Goal: Task Accomplishment & Management: Manage account settings

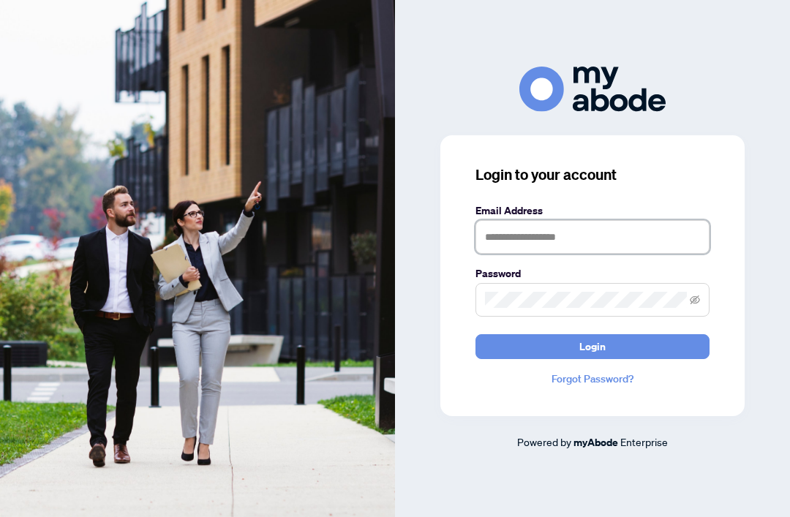
click at [619, 254] on input "text" at bounding box center [592, 237] width 234 height 34
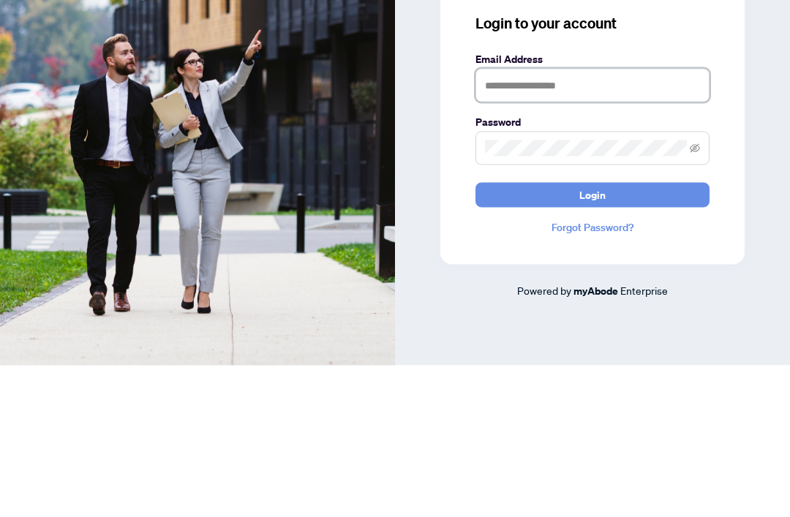
type input "**********"
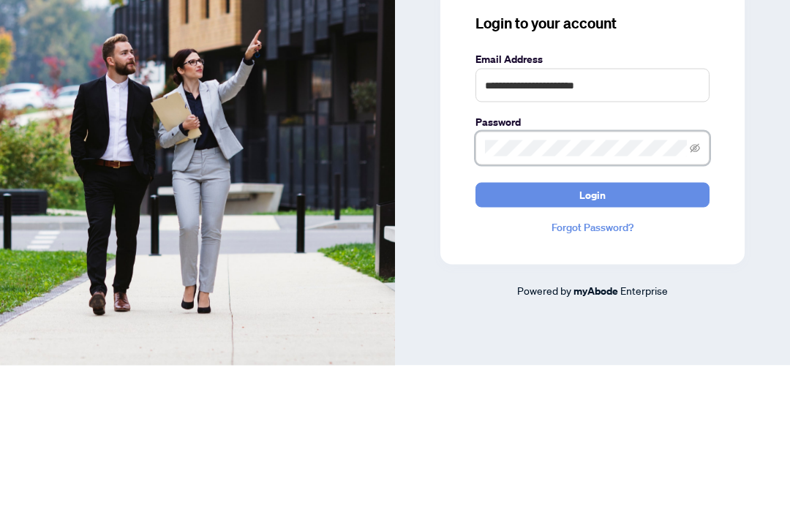
scroll to position [48, 0]
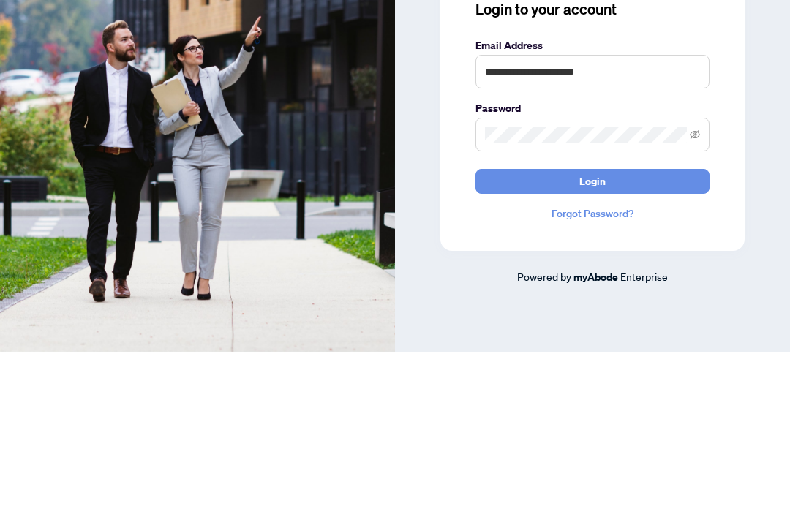
click at [634, 334] on button "Login" at bounding box center [592, 346] width 234 height 25
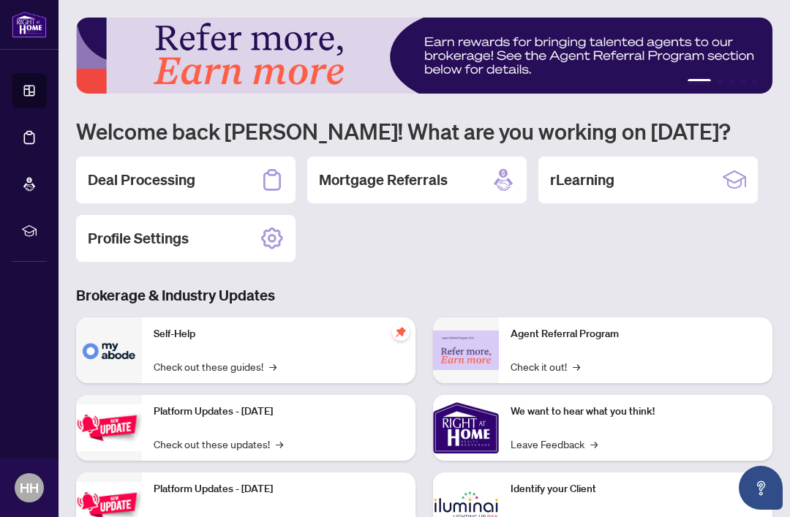
click at [194, 172] on h2 "Deal Processing" at bounding box center [141, 180] width 107 height 20
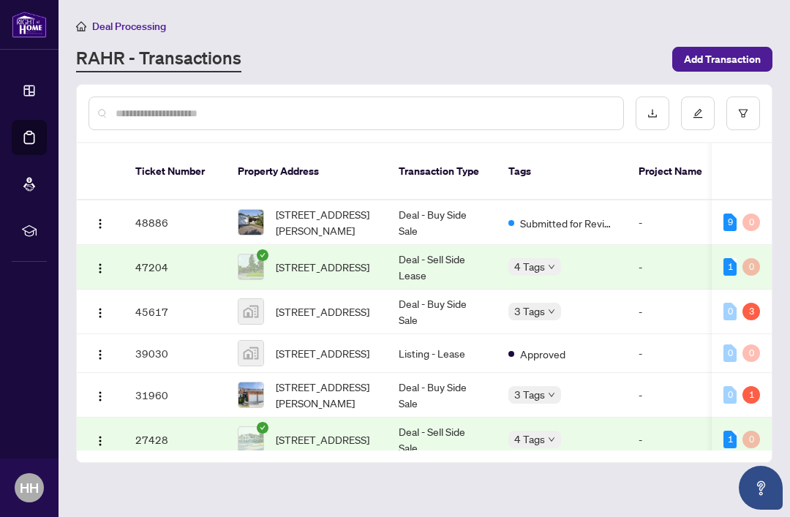
click at [736, 258] on div "1" at bounding box center [729, 267] width 13 height 18
click at [111, 255] on button "button" at bounding box center [99, 266] width 23 height 23
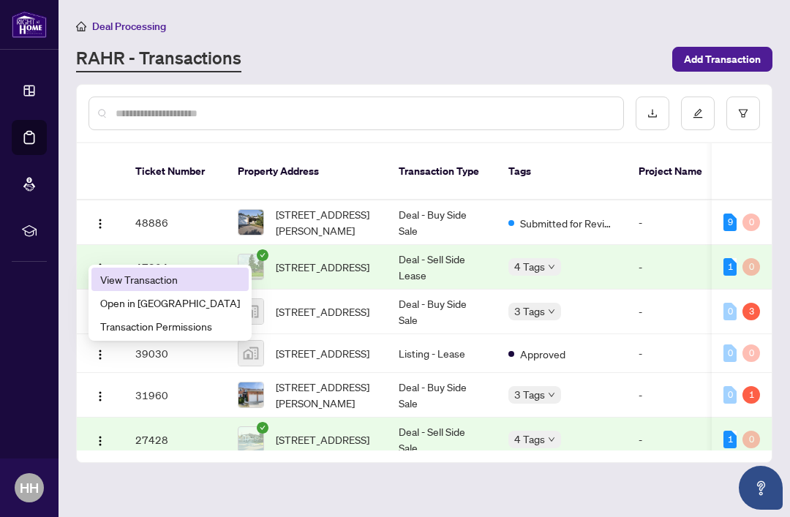
click at [162, 284] on span "View Transaction" at bounding box center [170, 279] width 140 height 16
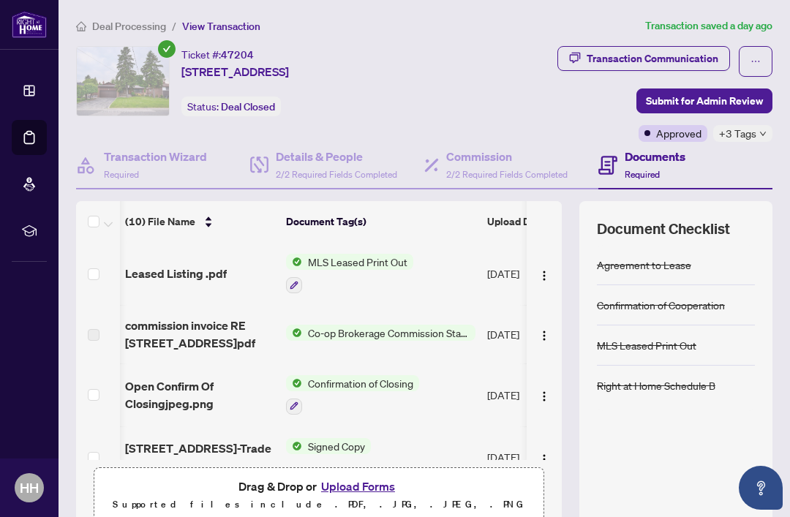
click at [695, 55] on div "Transaction Communication" at bounding box center [652, 58] width 132 height 23
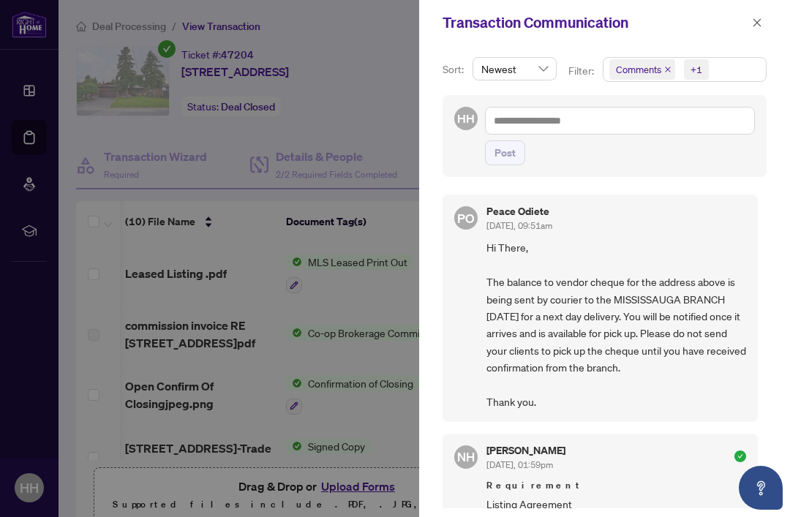
click at [765, 20] on button "button" at bounding box center [756, 23] width 19 height 18
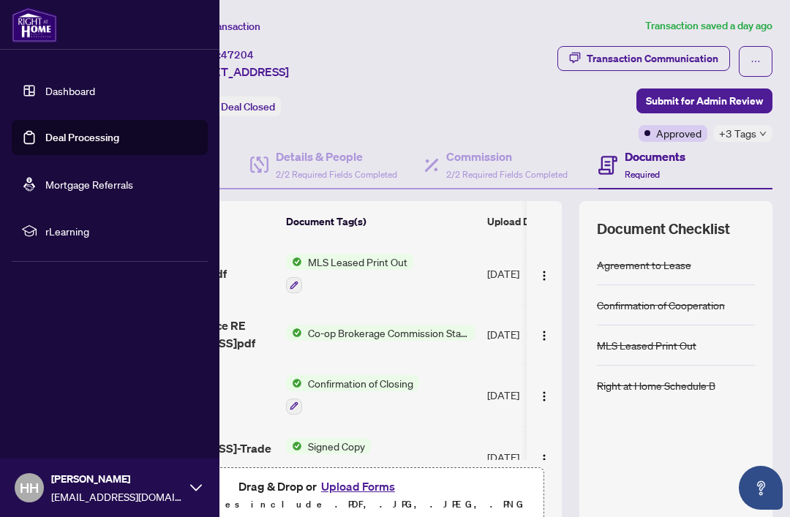
click at [45, 88] on link "Dashboard" at bounding box center [70, 90] width 50 height 13
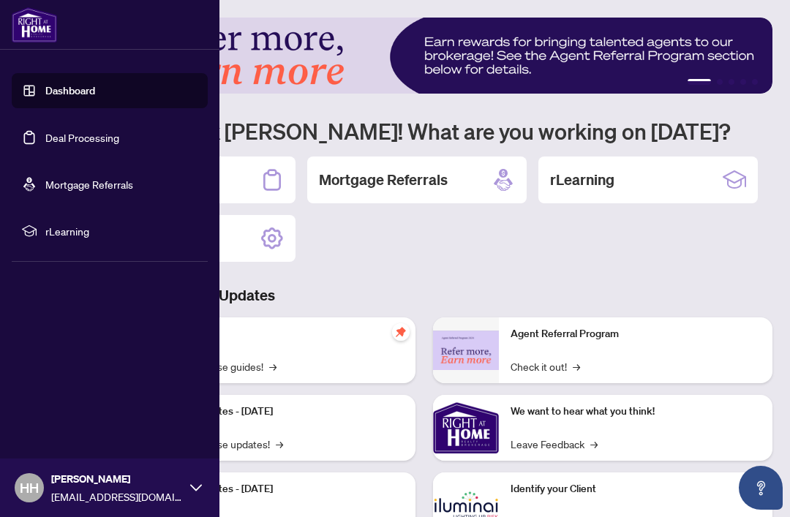
click at [72, 138] on link "Deal Processing" at bounding box center [82, 137] width 74 height 13
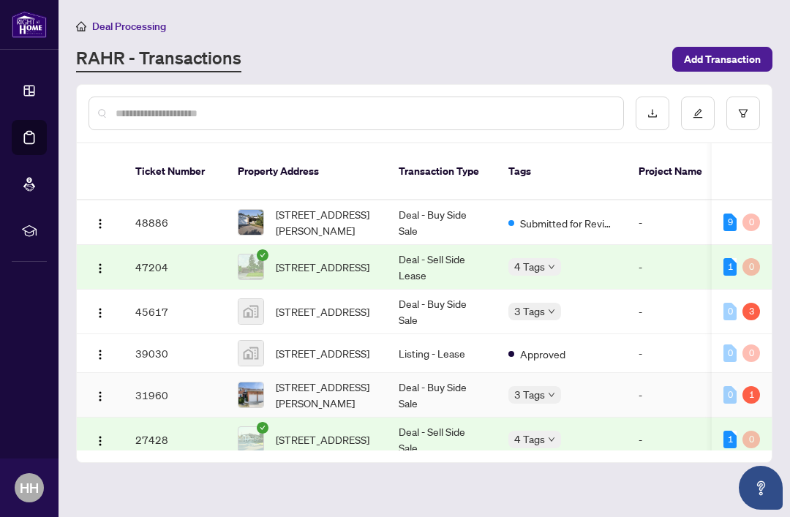
click at [759, 386] on div "1" at bounding box center [751, 395] width 18 height 18
click at [102, 390] on img "button" at bounding box center [100, 396] width 12 height 12
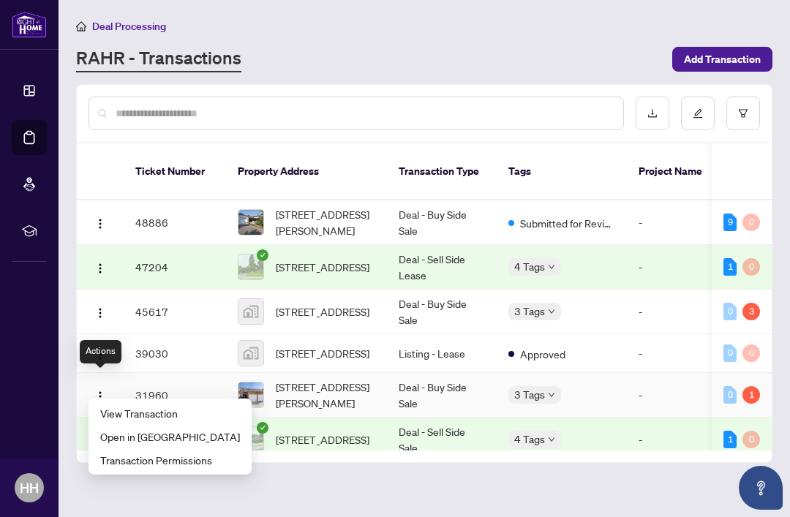
click at [158, 410] on span "View Transaction" at bounding box center [170, 413] width 140 height 16
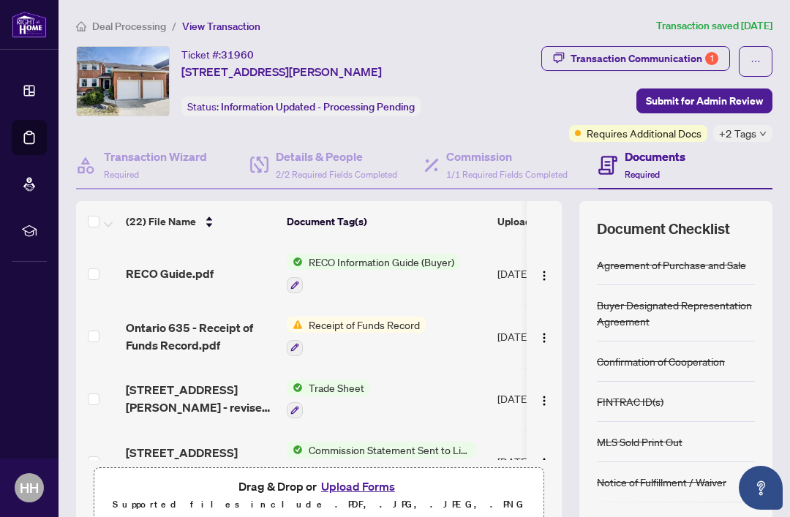
click at [662, 53] on div "Transaction Communication 1" at bounding box center [644, 58] width 148 height 23
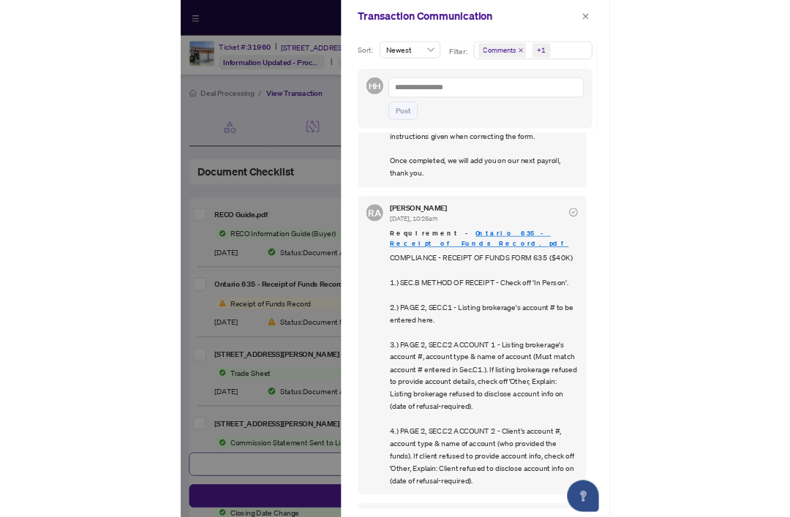
scroll to position [3, 0]
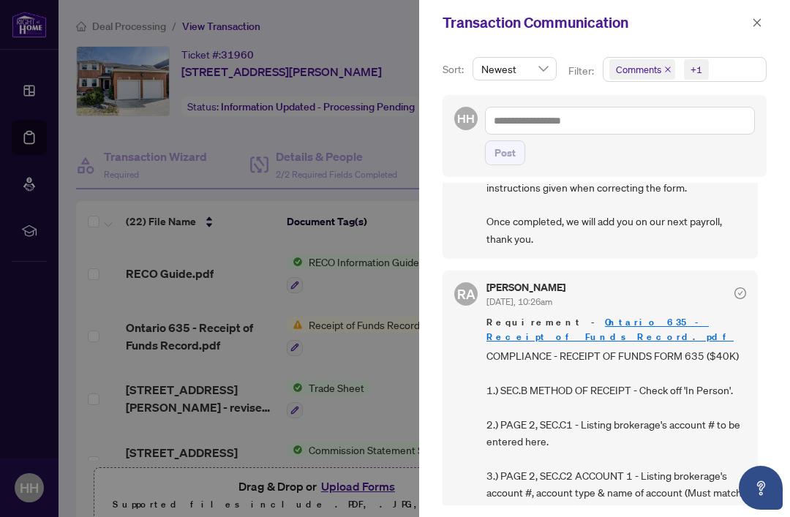
click at [758, 22] on icon "close" at bounding box center [757, 23] width 10 height 10
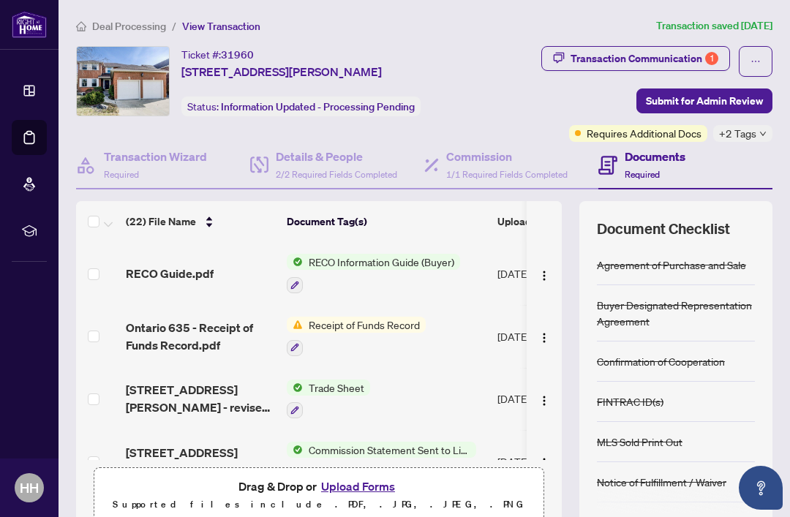
click at [320, 324] on span "Receipt of Funds Record" at bounding box center [364, 325] width 123 height 16
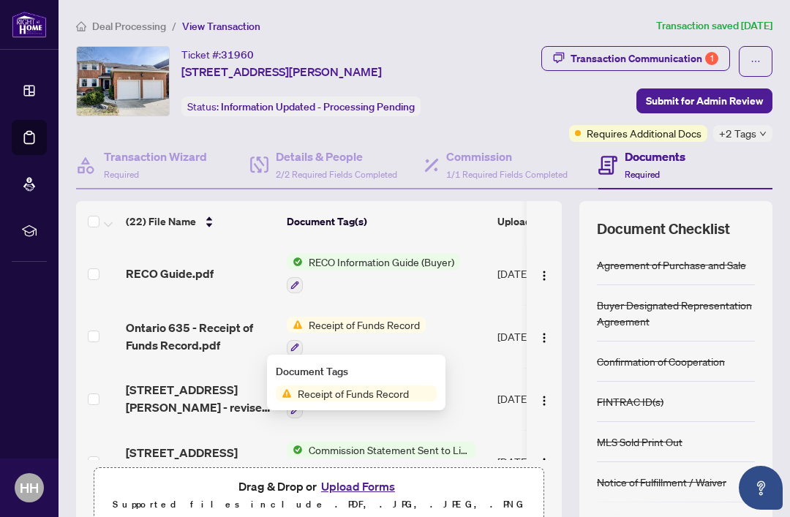
click at [477, 352] on td "Receipt of Funds Record" at bounding box center [386, 336] width 211 height 63
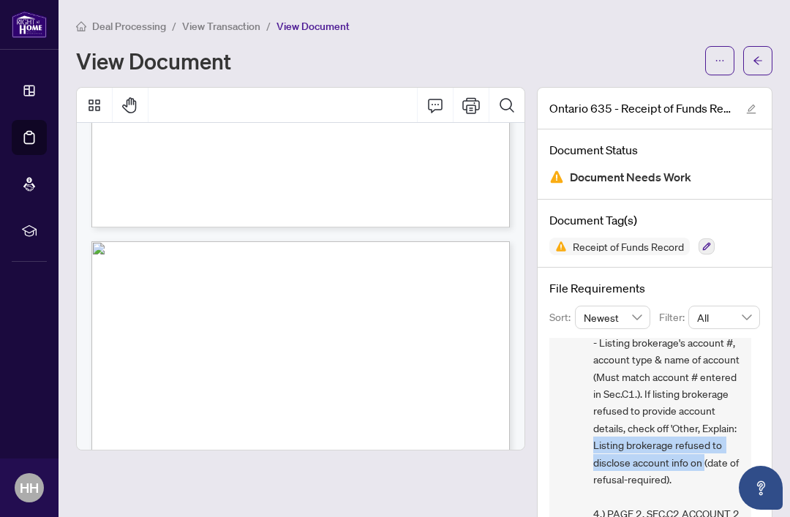
copy span "Listing brokerage refused to disclose account info on"
click at [736, 399] on span "COMPLIANCE - RECEIPT OF FUNDS FORM 635 ($40K) 1.) SEC.B METHOD OF RECEIPT - Che…" at bounding box center [666, 394] width 146 height 496
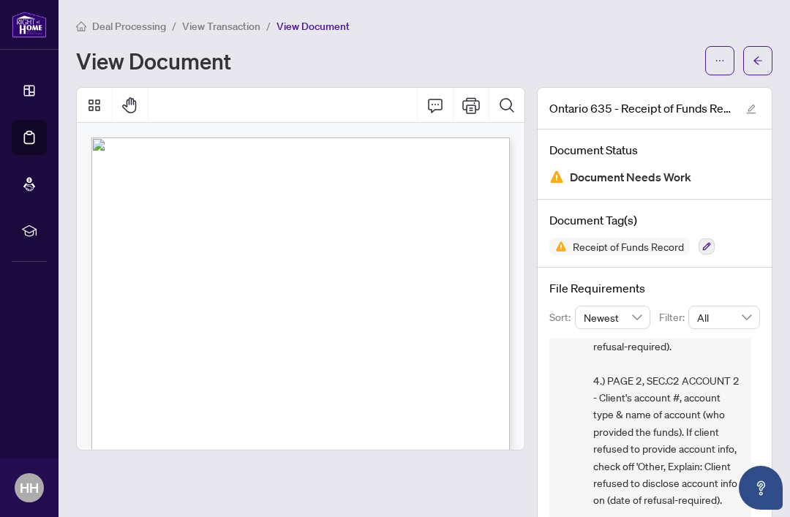
click at [765, 60] on button "button" at bounding box center [757, 60] width 29 height 29
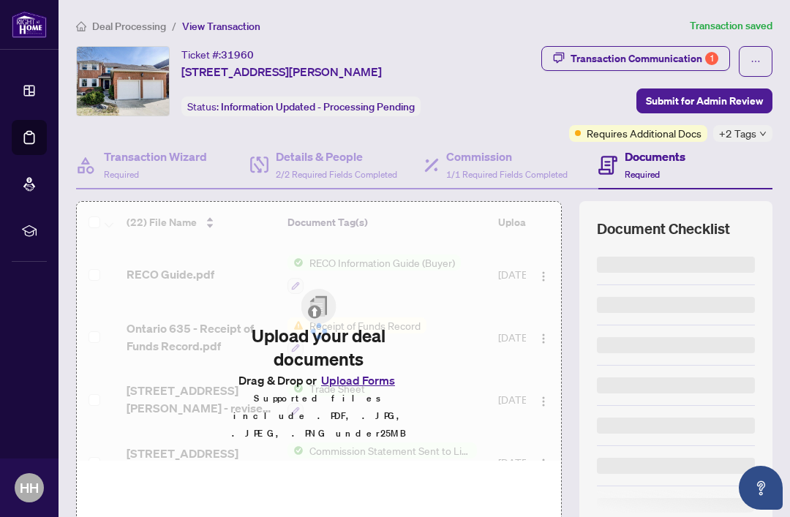
click at [766, 58] on button "button" at bounding box center [756, 61] width 34 height 31
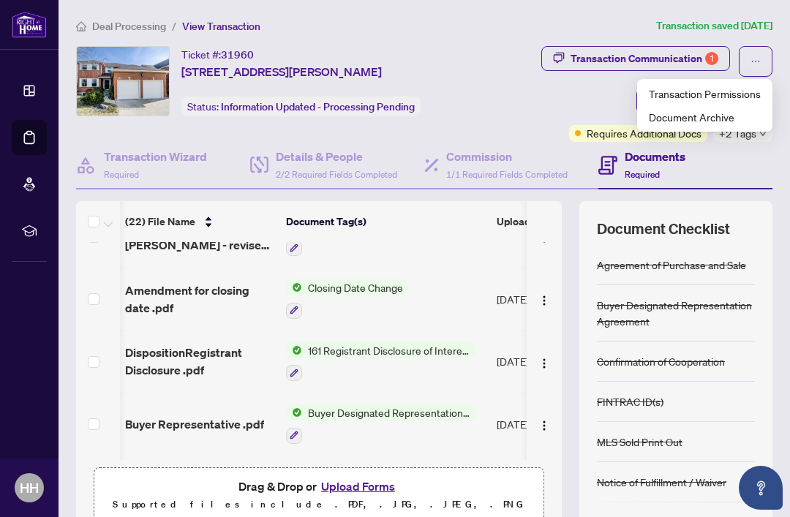
scroll to position [227, 1]
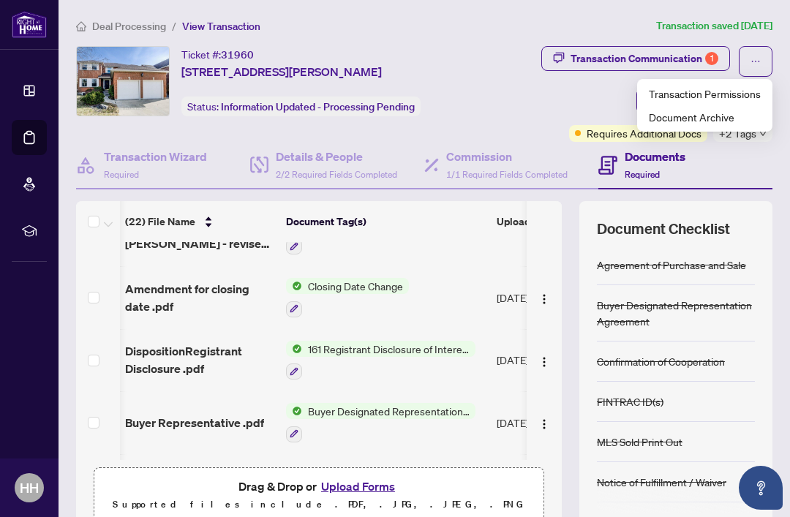
click at [371, 483] on button "Upload Forms" at bounding box center [358, 486] width 83 height 19
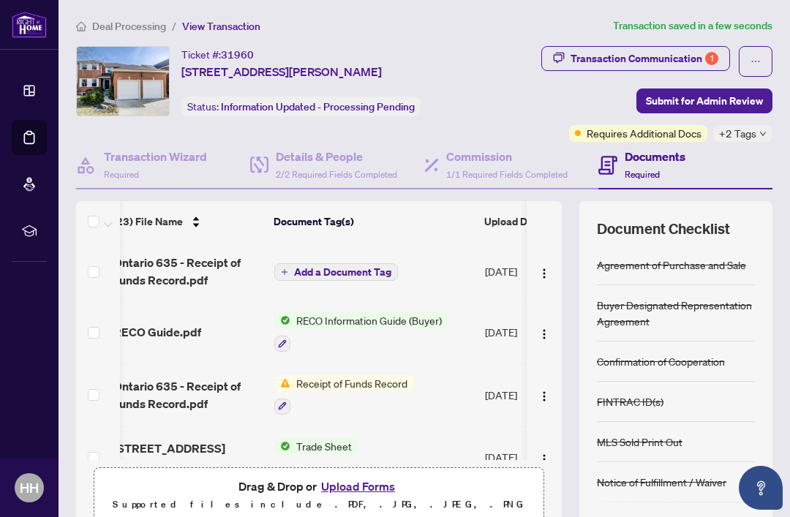
scroll to position [0, 10]
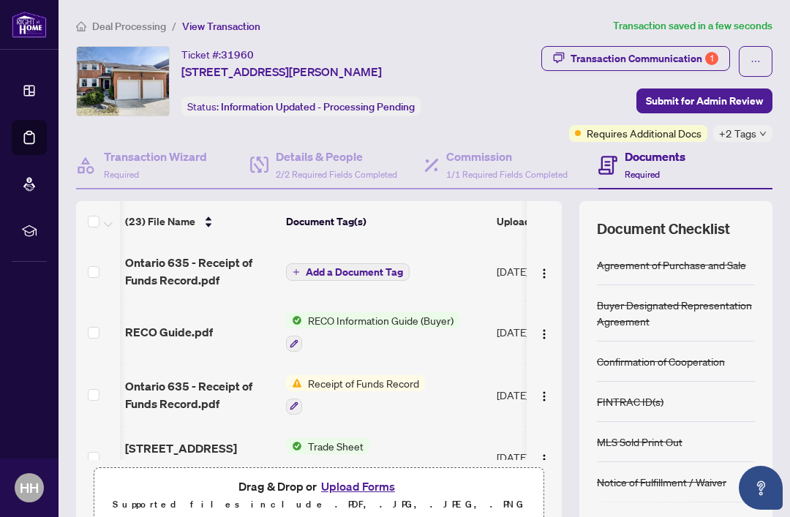
click at [162, 259] on span "Ontario 635 - Receipt of Funds Record.pdf" at bounding box center [199, 271] width 149 height 35
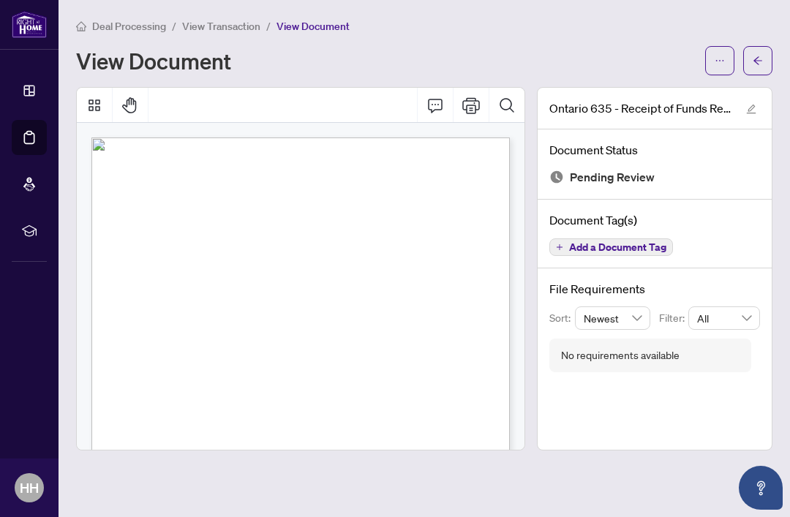
click at [761, 61] on icon "arrow-left" at bounding box center [757, 61] width 10 height 10
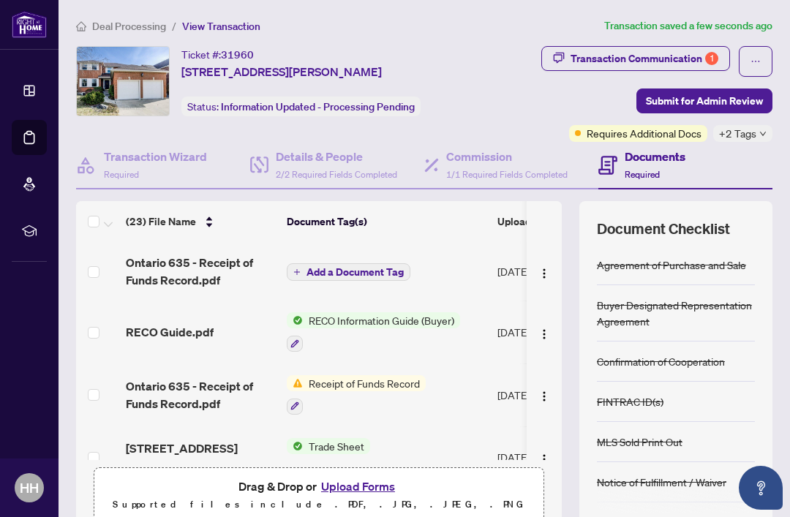
click at [679, 56] on div "Transaction Communication 1" at bounding box center [644, 58] width 148 height 23
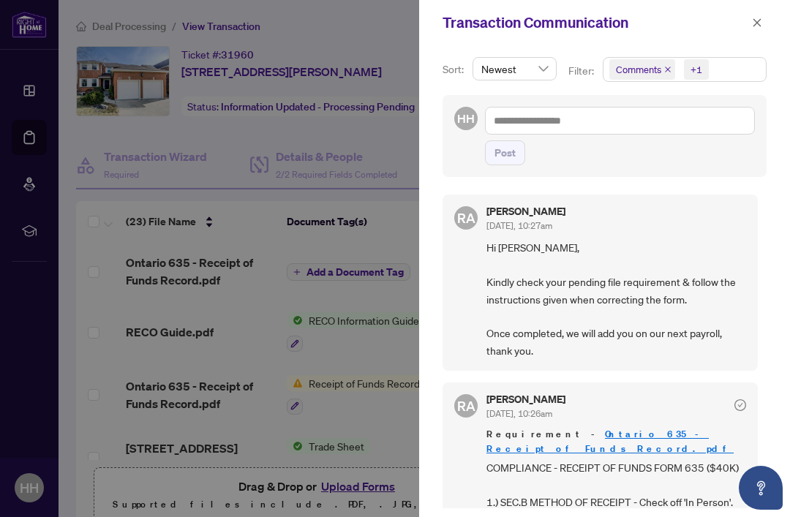
scroll to position [-1, 0]
click at [764, 20] on button "button" at bounding box center [756, 23] width 19 height 18
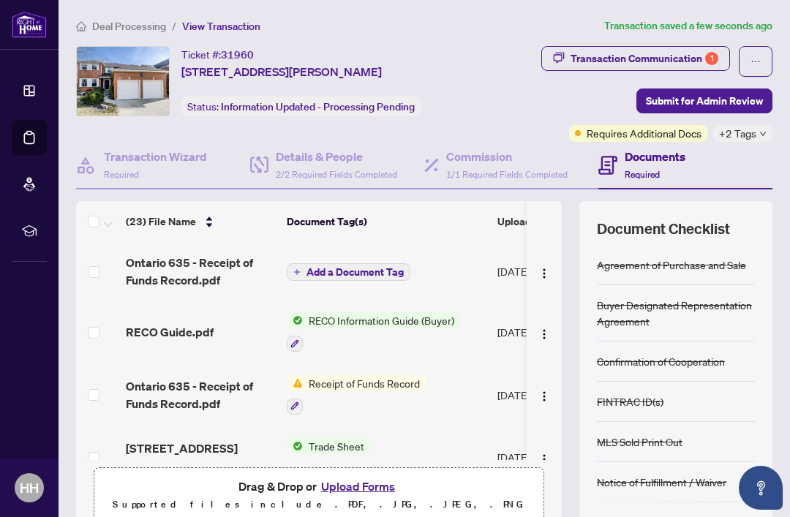
click at [759, 102] on span "Submit for Admin Review" at bounding box center [704, 100] width 117 height 23
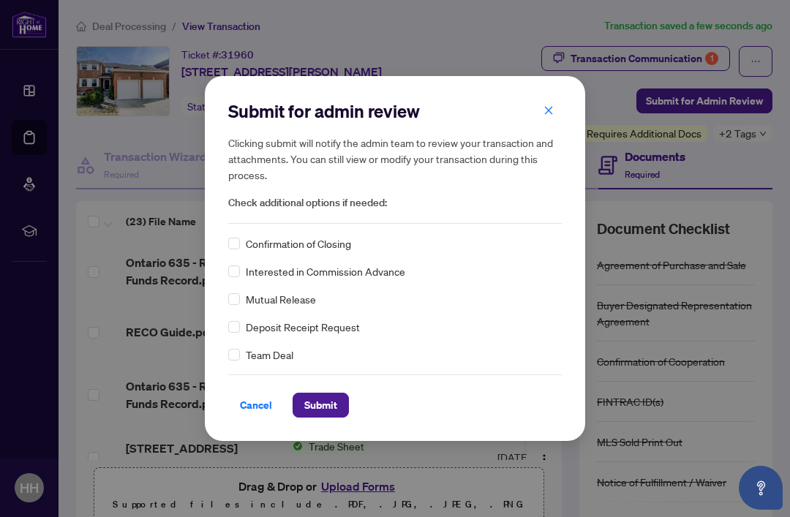
click at [329, 415] on span "Submit" at bounding box center [320, 404] width 33 height 23
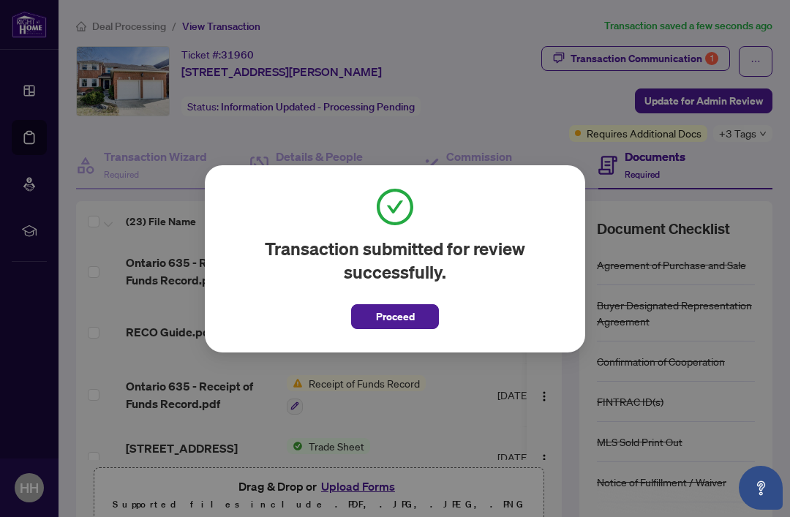
click at [413, 307] on span "Proceed" at bounding box center [395, 316] width 39 height 23
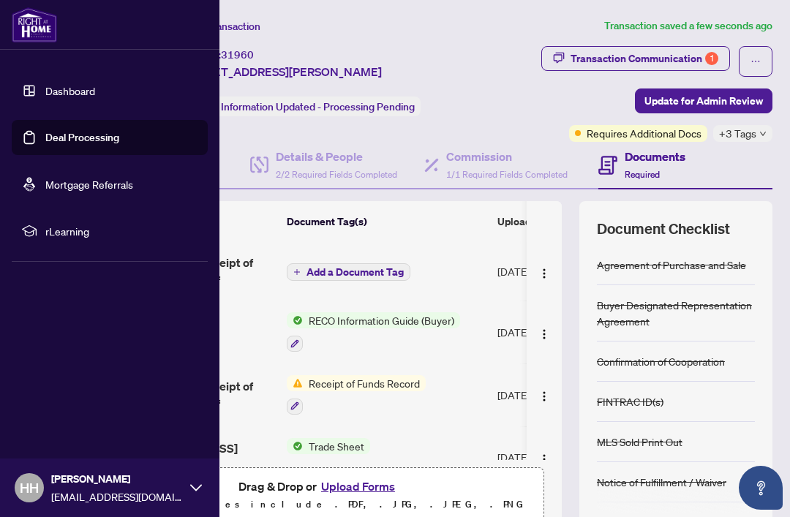
click at [67, 135] on link "Deal Processing" at bounding box center [82, 137] width 74 height 13
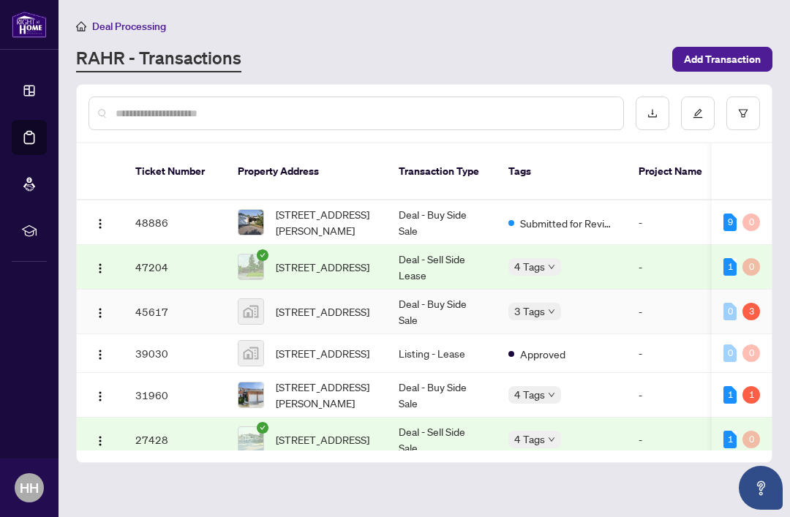
click at [753, 303] on div "3" at bounding box center [751, 312] width 18 height 18
click at [104, 307] on img "button" at bounding box center [100, 313] width 12 height 12
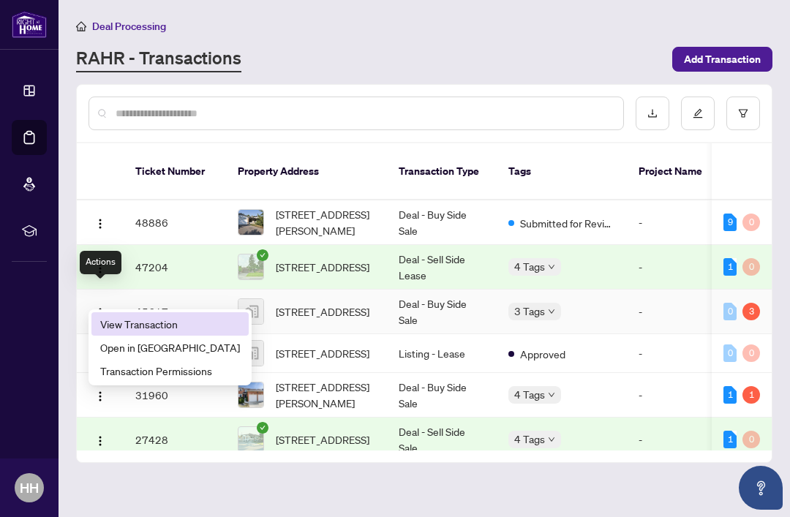
click at [154, 321] on span "View Transaction" at bounding box center [170, 324] width 140 height 16
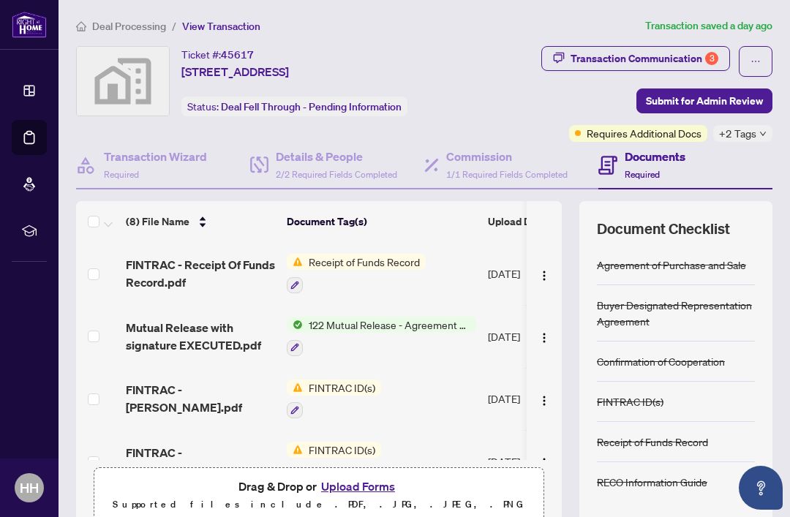
click at [679, 60] on div "Transaction Communication 3" at bounding box center [644, 58] width 148 height 23
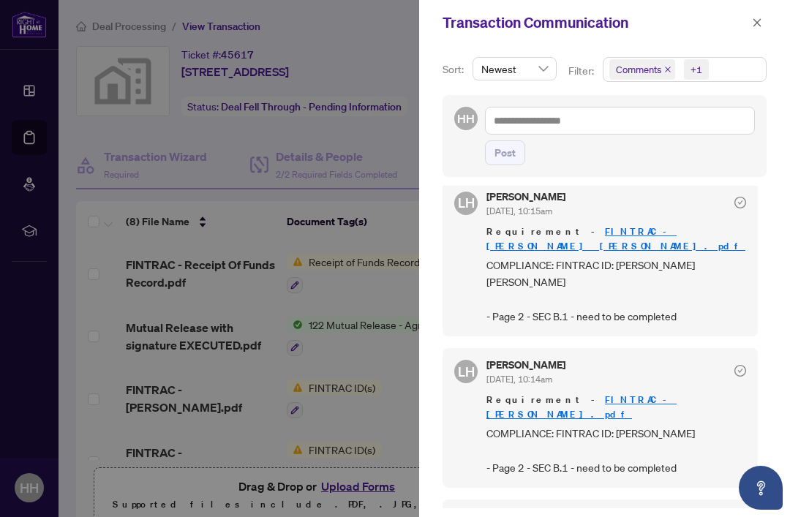
scroll to position [134, 0]
click at [760, 18] on icon "close" at bounding box center [757, 23] width 10 height 10
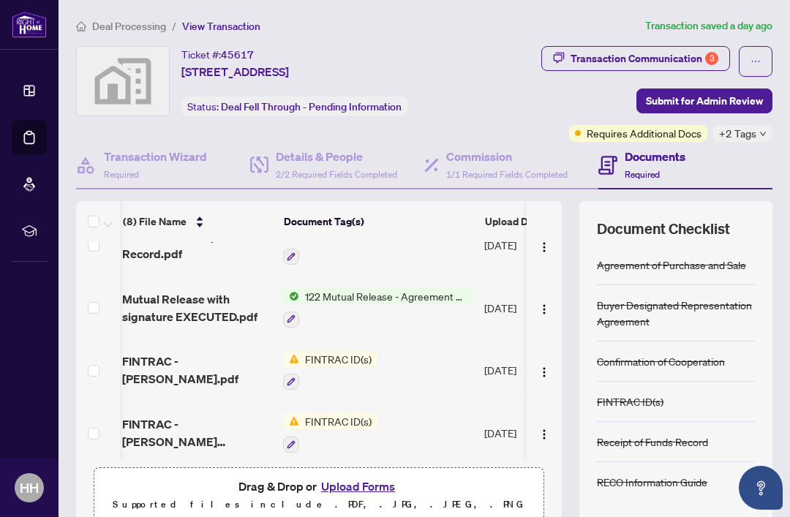
scroll to position [0, 4]
click at [294, 377] on icon "button" at bounding box center [291, 381] width 9 height 9
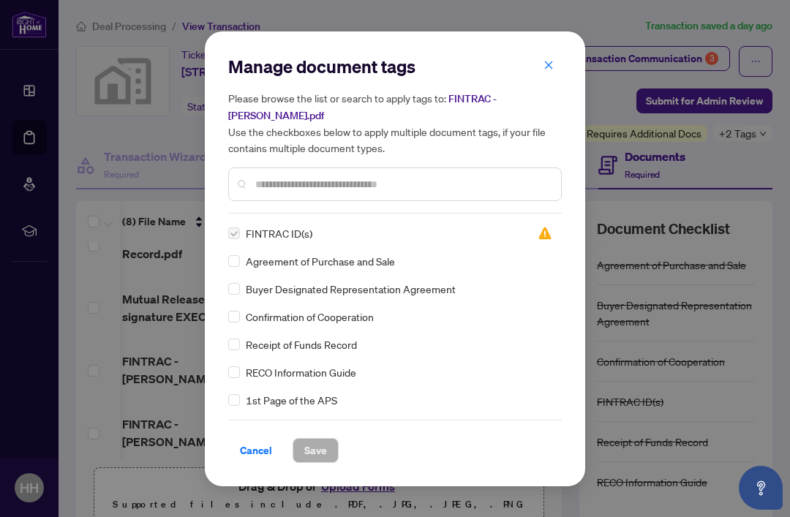
click at [560, 59] on button "button" at bounding box center [548, 65] width 29 height 25
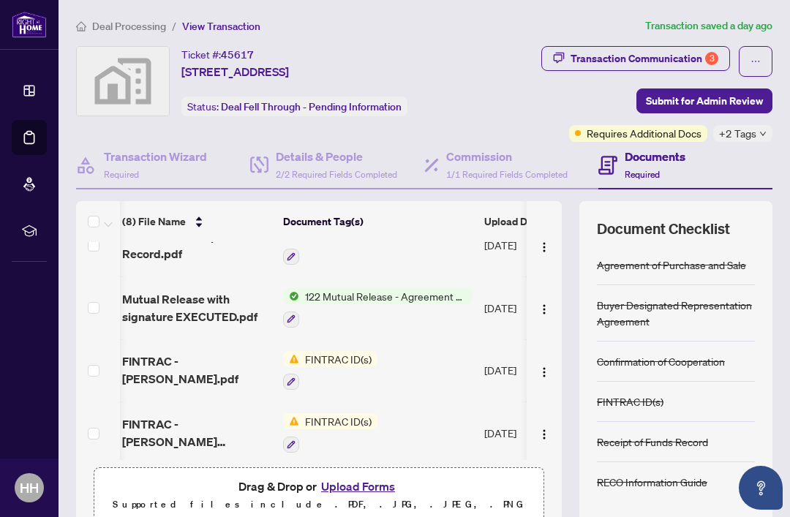
click at [735, 458] on div "Receipt of Funds Record" at bounding box center [676, 442] width 158 height 40
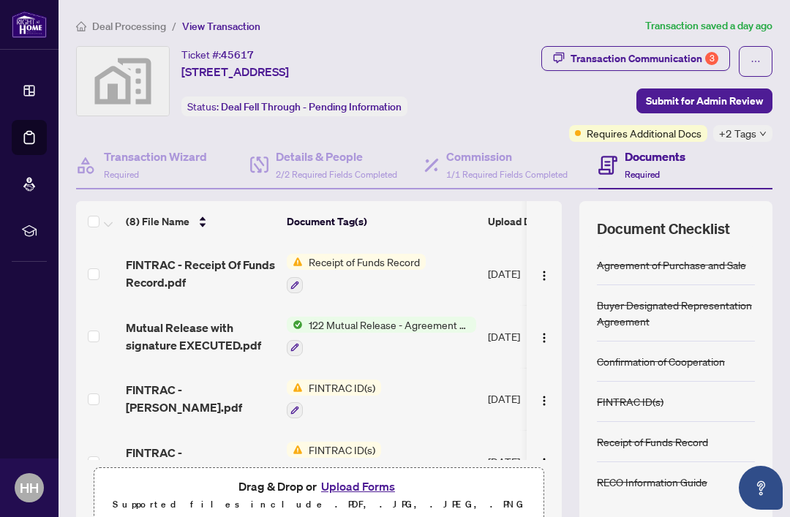
click at [687, 53] on div "Transaction Communication 3" at bounding box center [644, 58] width 148 height 23
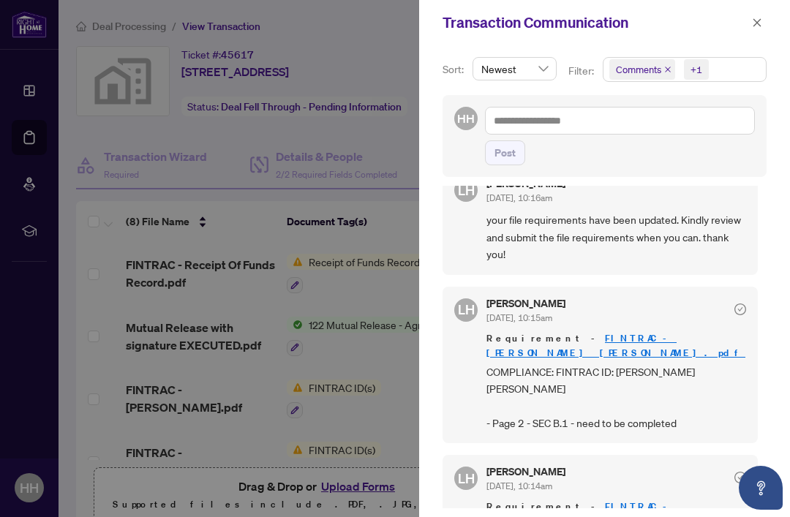
scroll to position [29, 0]
click at [763, 25] on button "button" at bounding box center [756, 23] width 19 height 18
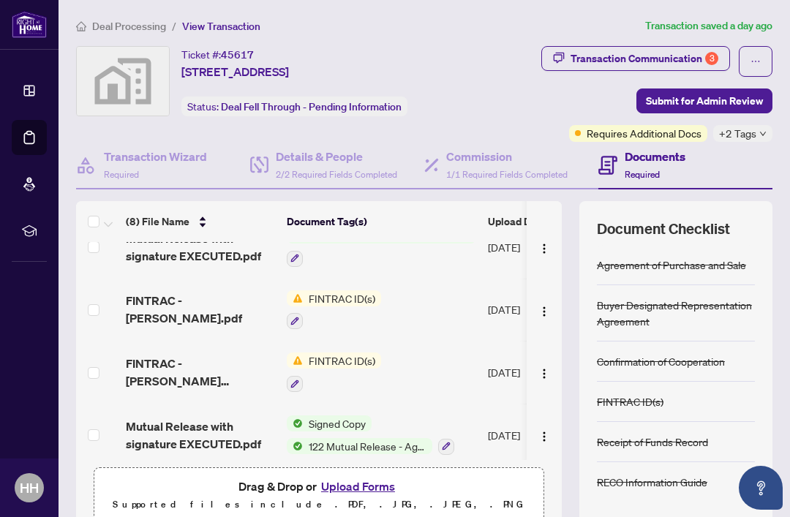
scroll to position [89, 0]
click at [201, 297] on span "FINTRAC - Thao Huynh Nguyen.pdf" at bounding box center [200, 309] width 149 height 35
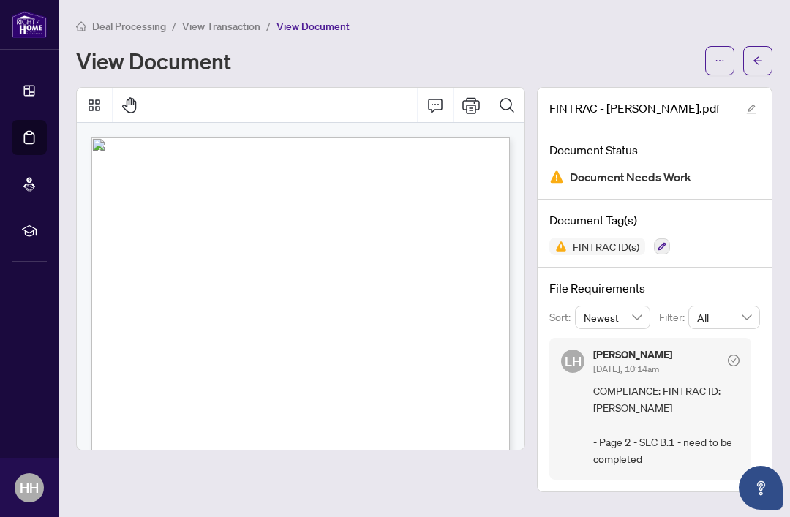
click at [762, 58] on icon "arrow-left" at bounding box center [757, 61] width 10 height 10
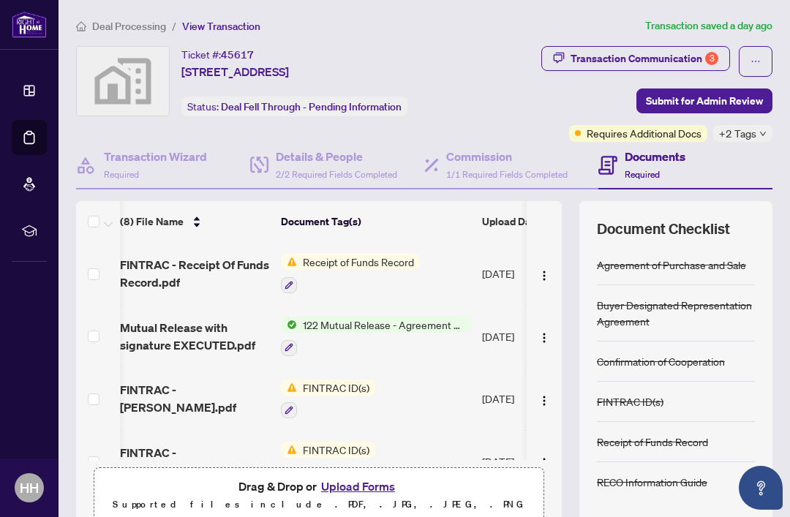
scroll to position [0, 6]
click at [368, 487] on button "Upload Forms" at bounding box center [358, 486] width 83 height 19
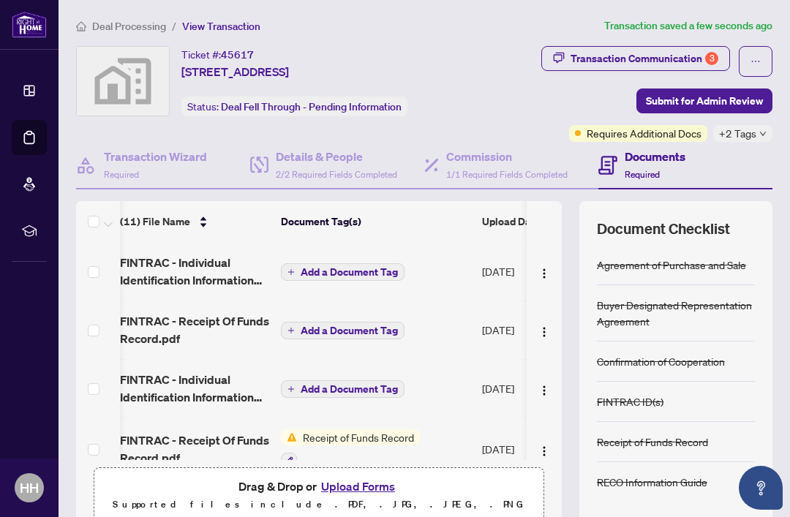
click at [703, 55] on div "Transaction Communication 3" at bounding box center [644, 58] width 148 height 23
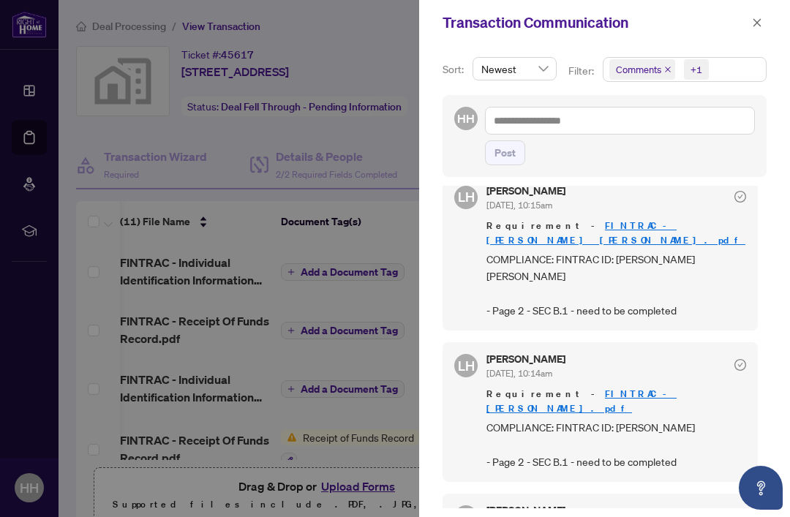
scroll to position [139, 0]
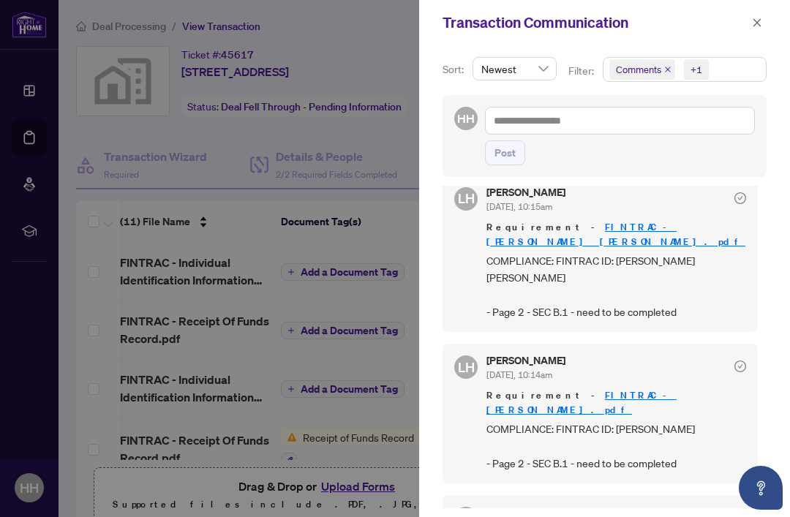
click at [157, 337] on div at bounding box center [395, 258] width 790 height 517
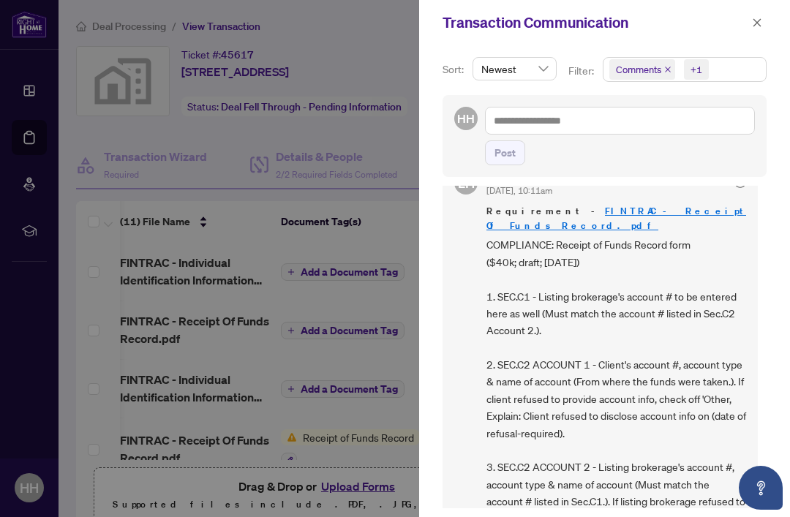
scroll to position [500, 0]
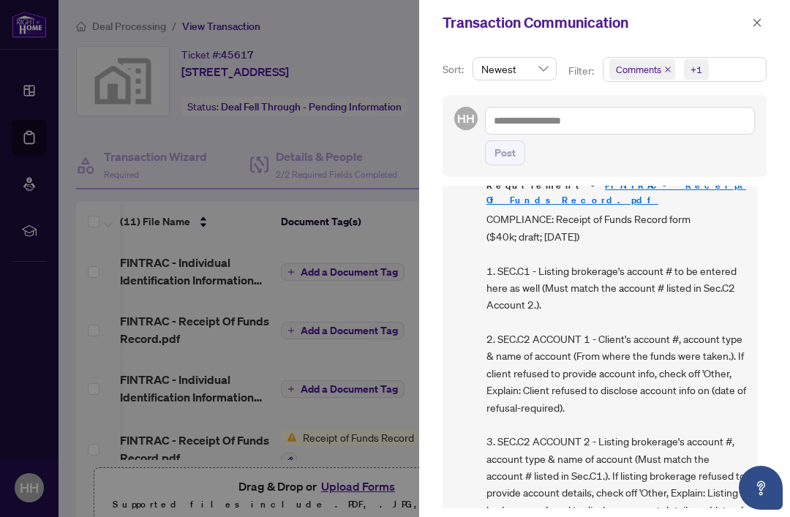
click at [162, 333] on div at bounding box center [395, 258] width 790 height 517
click at [150, 331] on div at bounding box center [395, 258] width 790 height 517
click at [763, 18] on button "button" at bounding box center [756, 23] width 19 height 18
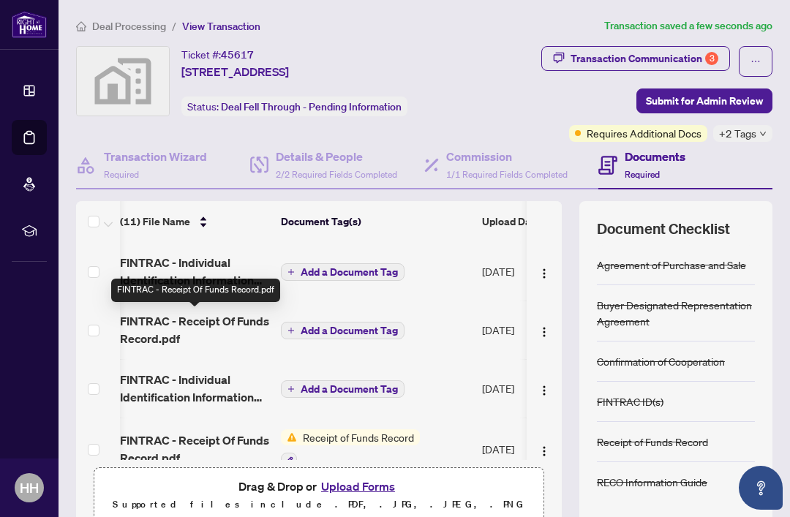
click at [149, 336] on span "FINTRAC - Receipt Of Funds Record.pdf" at bounding box center [194, 329] width 149 height 35
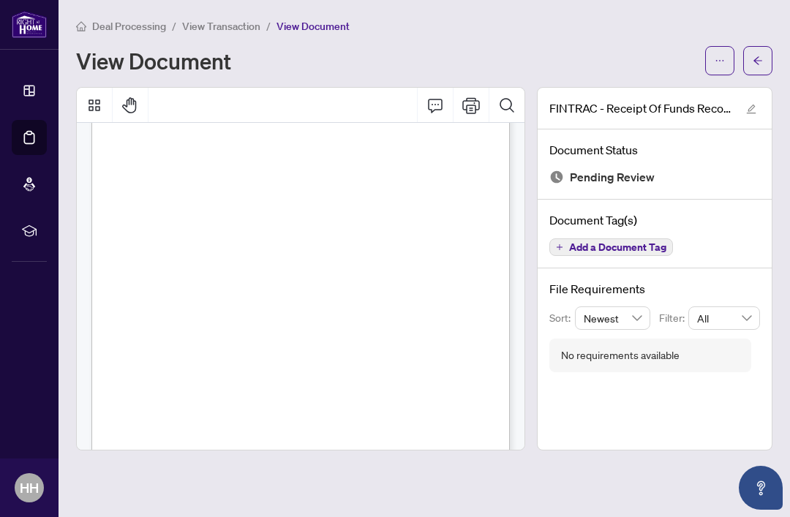
scroll to position [877, 0]
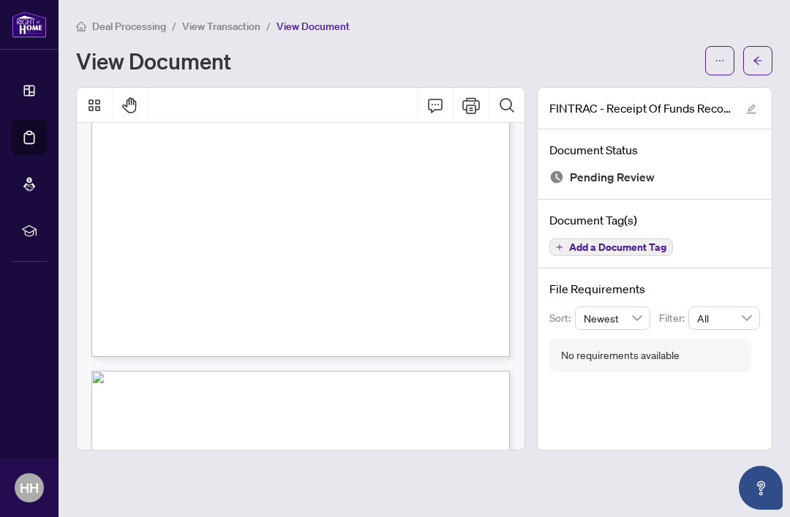
click at [766, 56] on button "button" at bounding box center [757, 60] width 29 height 29
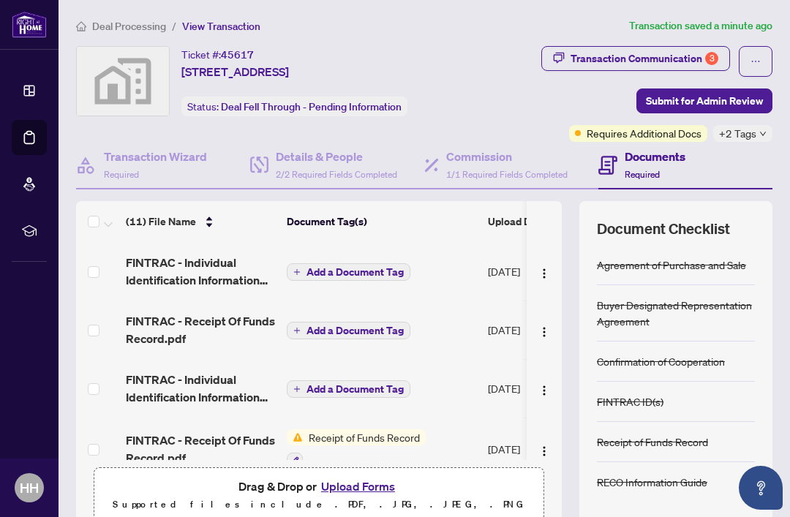
click at [725, 104] on span "Submit for Admin Review" at bounding box center [704, 100] width 117 height 23
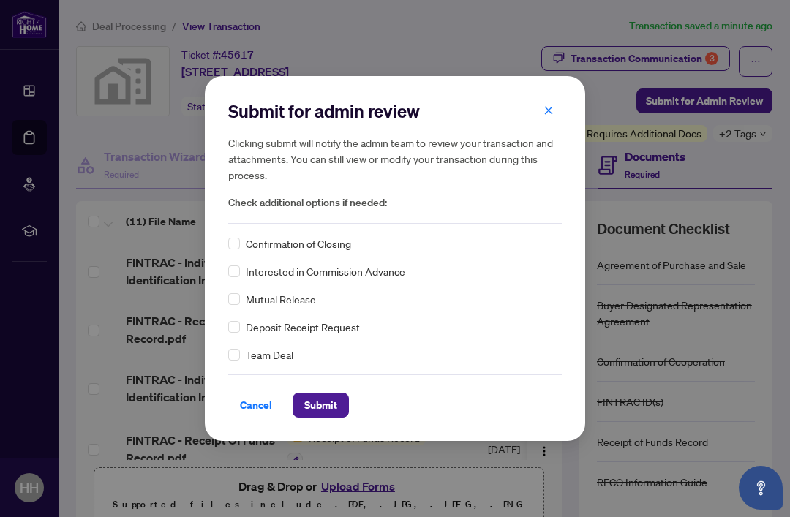
click at [332, 405] on span "Submit" at bounding box center [320, 404] width 33 height 23
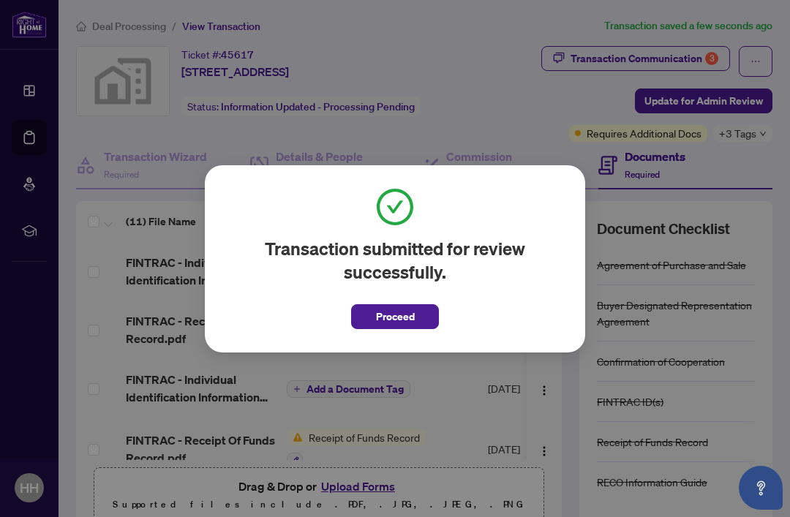
click at [416, 313] on button "Proceed" at bounding box center [395, 316] width 88 height 25
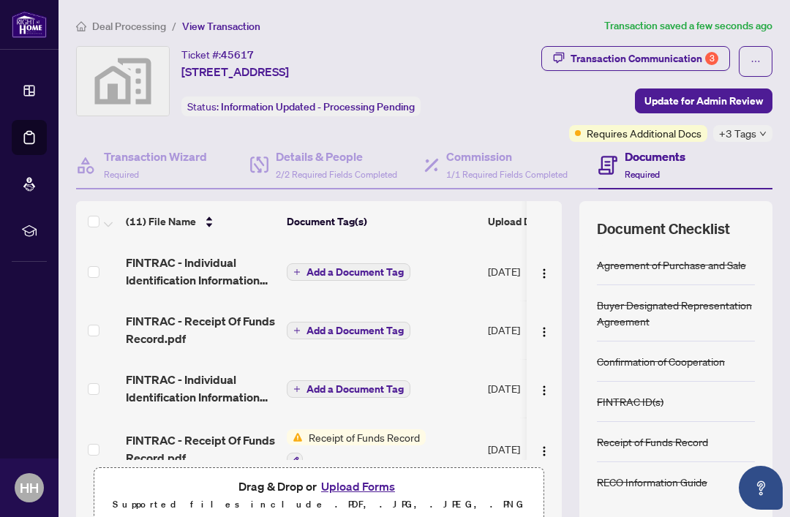
click at [0, 0] on link "Dashboard" at bounding box center [0, 0] width 0 height 0
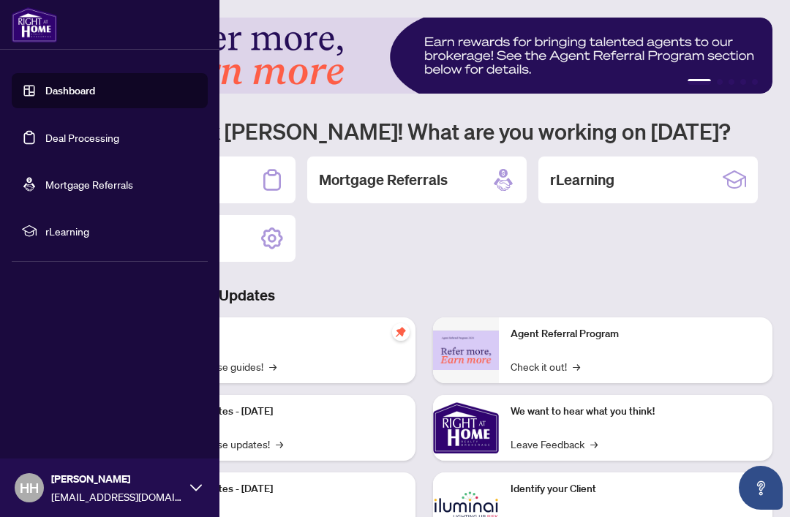
click at [57, 144] on link "Deal Processing" at bounding box center [82, 137] width 74 height 13
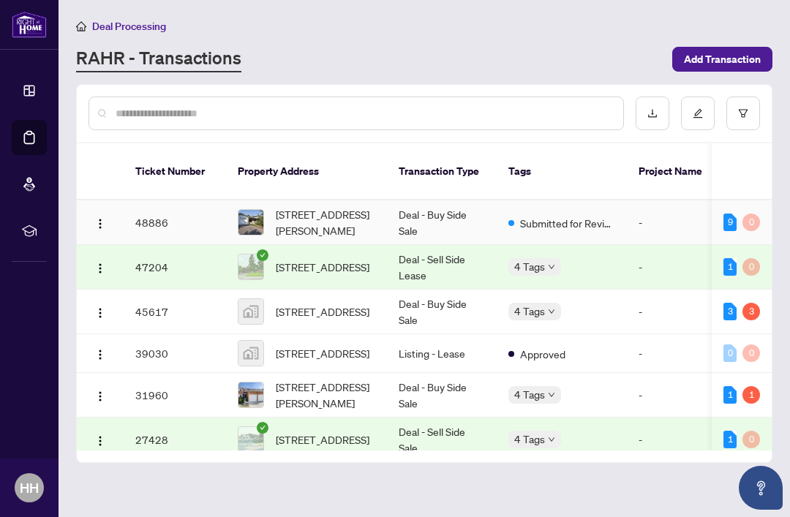
click at [307, 206] on span "3315 Nadine Cres, Mississauga, Ontario L5A 3L4, Canada" at bounding box center [325, 222] width 99 height 32
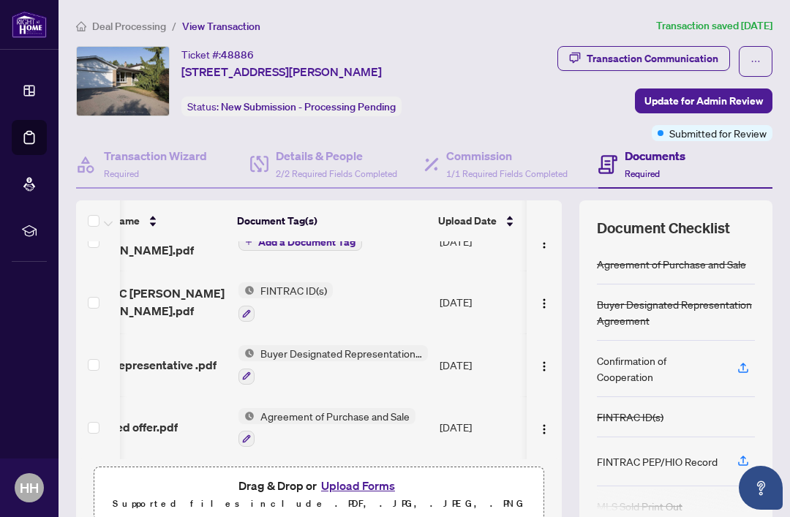
scroll to position [0, 51]
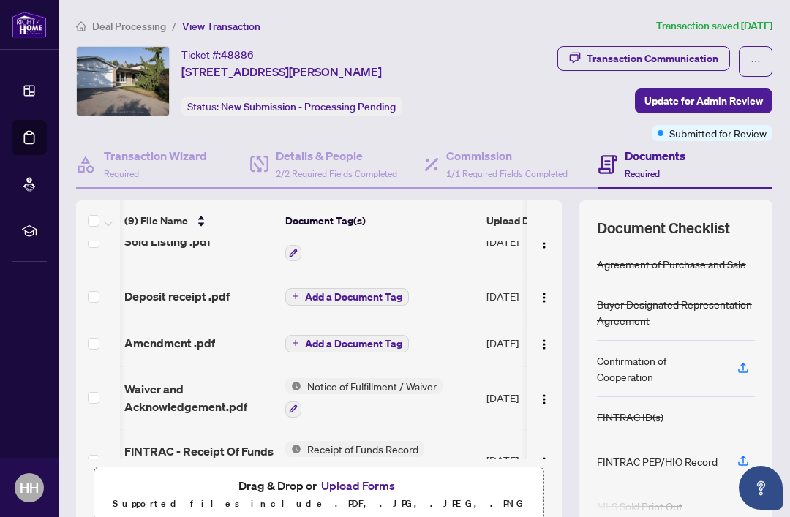
click at [156, 301] on span "Deposit receipt .pdf" at bounding box center [176, 296] width 105 height 18
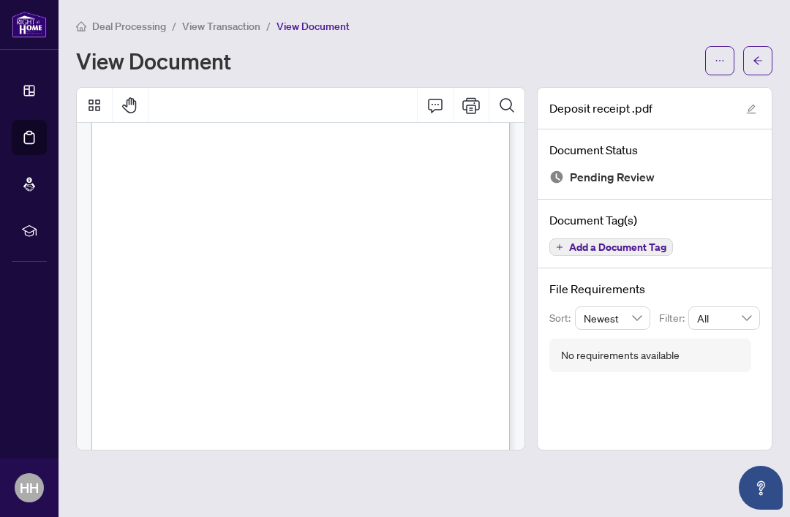
click at [763, 58] on button "button" at bounding box center [757, 60] width 29 height 29
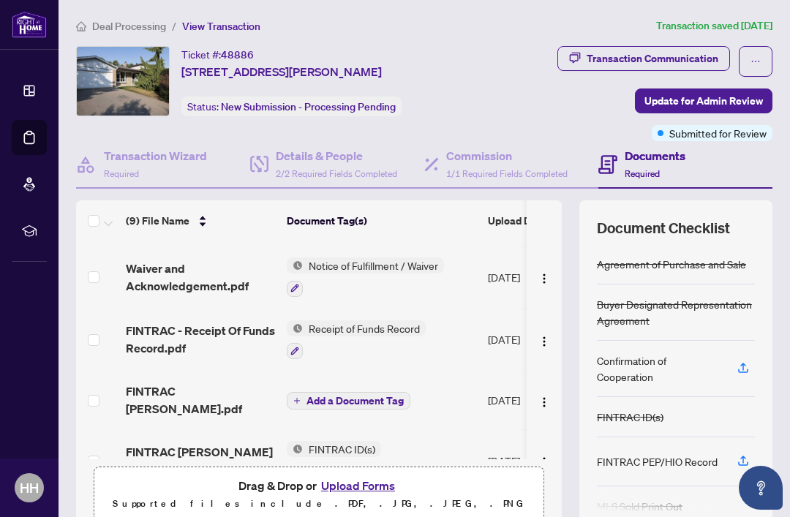
click at [153, 344] on span "FINTRAC - Receipt Of Funds Record.pdf" at bounding box center [200, 339] width 149 height 35
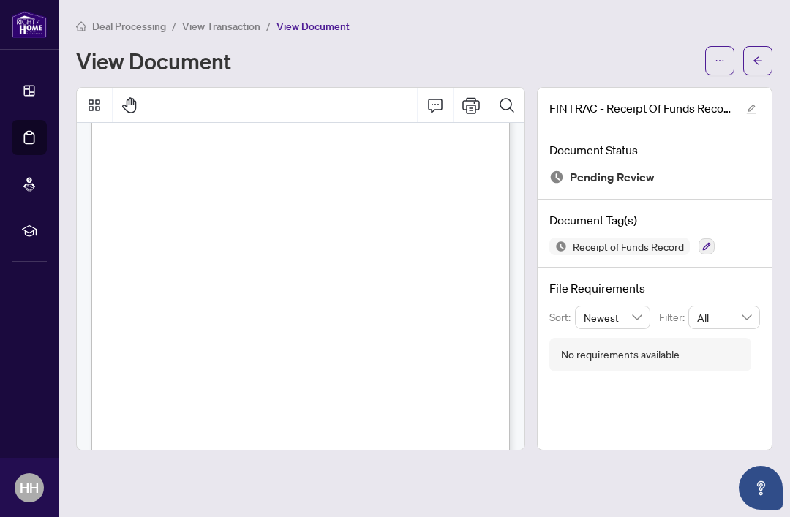
click at [763, 63] on button "button" at bounding box center [757, 60] width 29 height 29
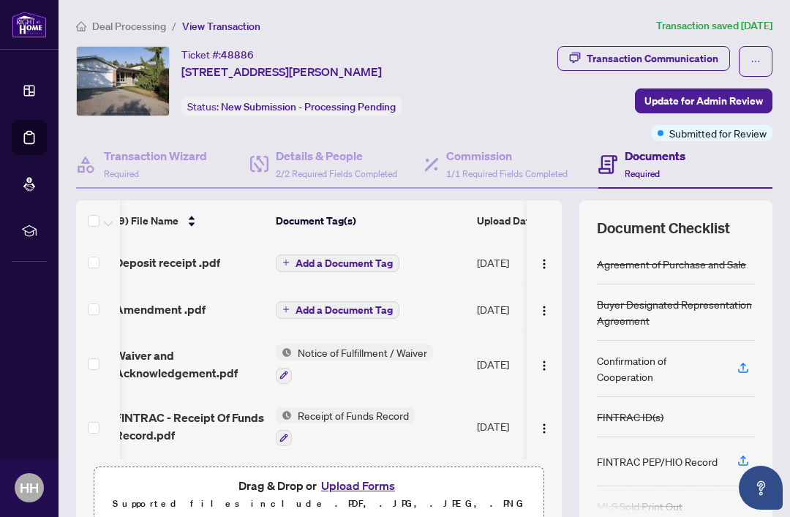
click at [546, 426] on img "button" at bounding box center [544, 429] width 12 height 12
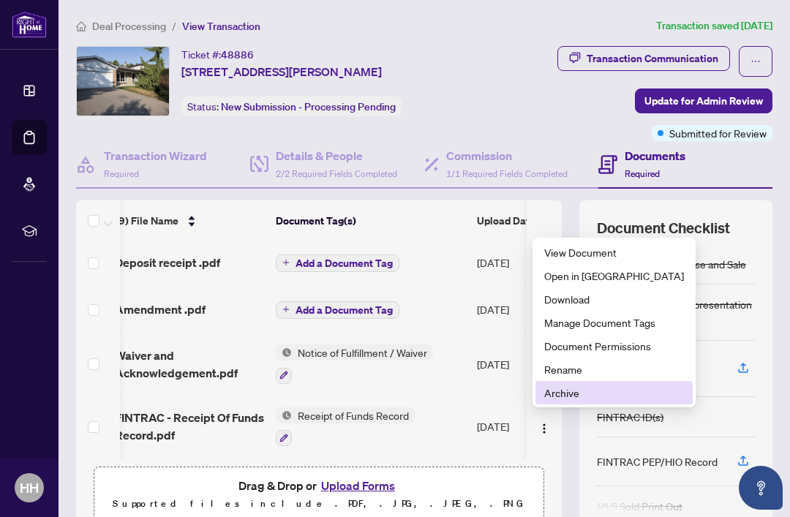
click at [578, 393] on span "Archive" at bounding box center [614, 393] width 140 height 16
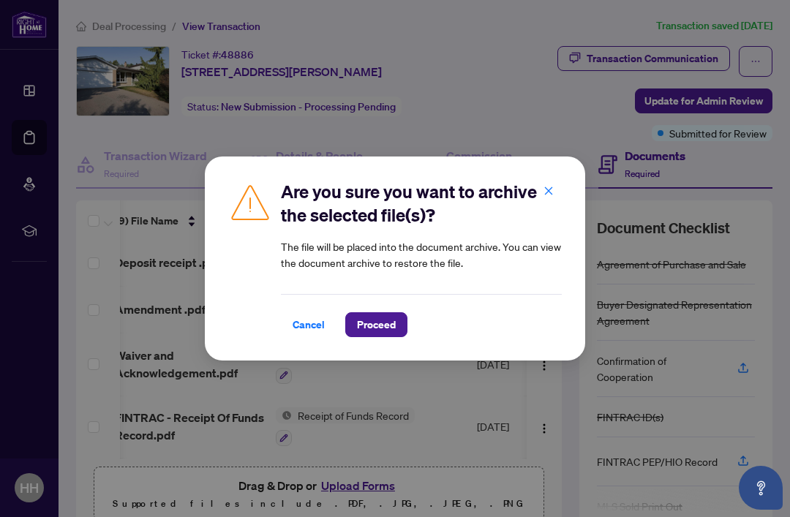
click at [552, 185] on span "button" at bounding box center [548, 190] width 10 height 23
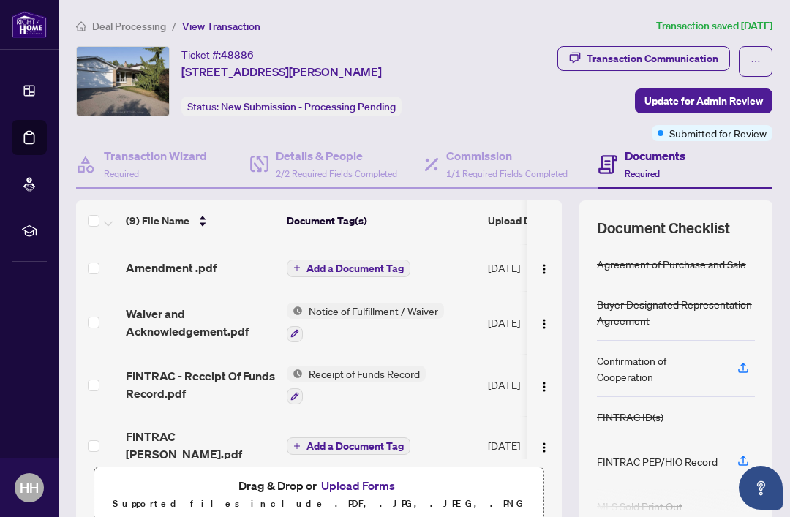
scroll to position [108, 0]
